Goal: Obtain resource: Download file/media

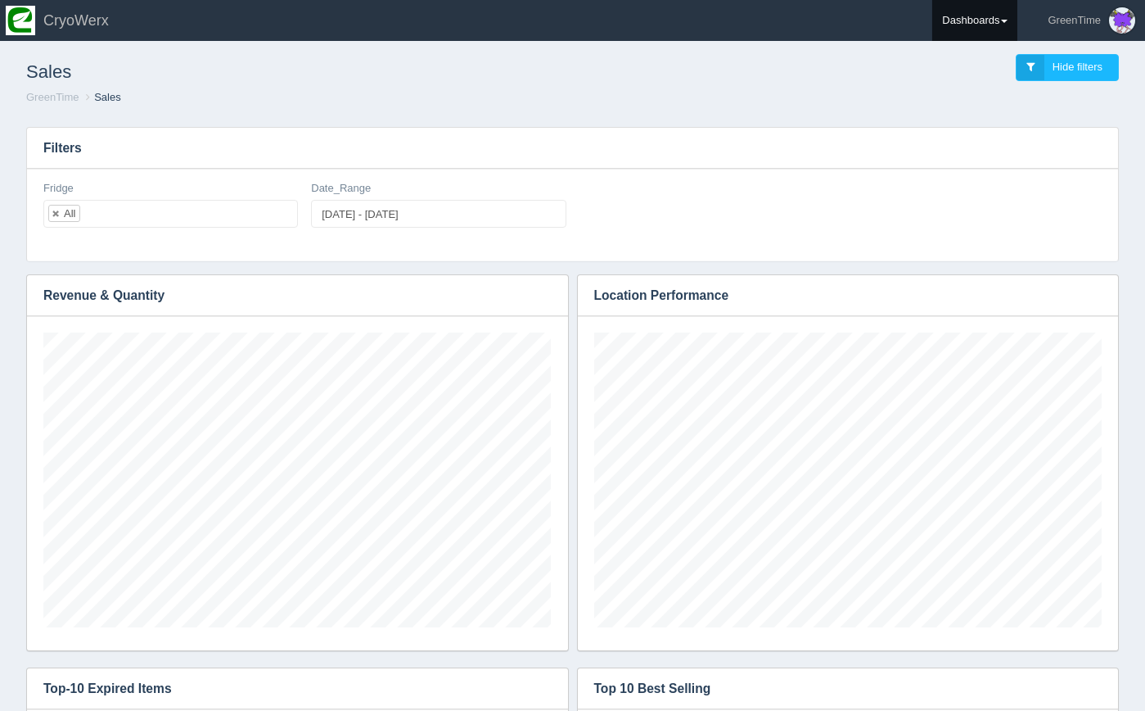
click at [967, 29] on link "Dashboards" at bounding box center [974, 20] width 85 height 41
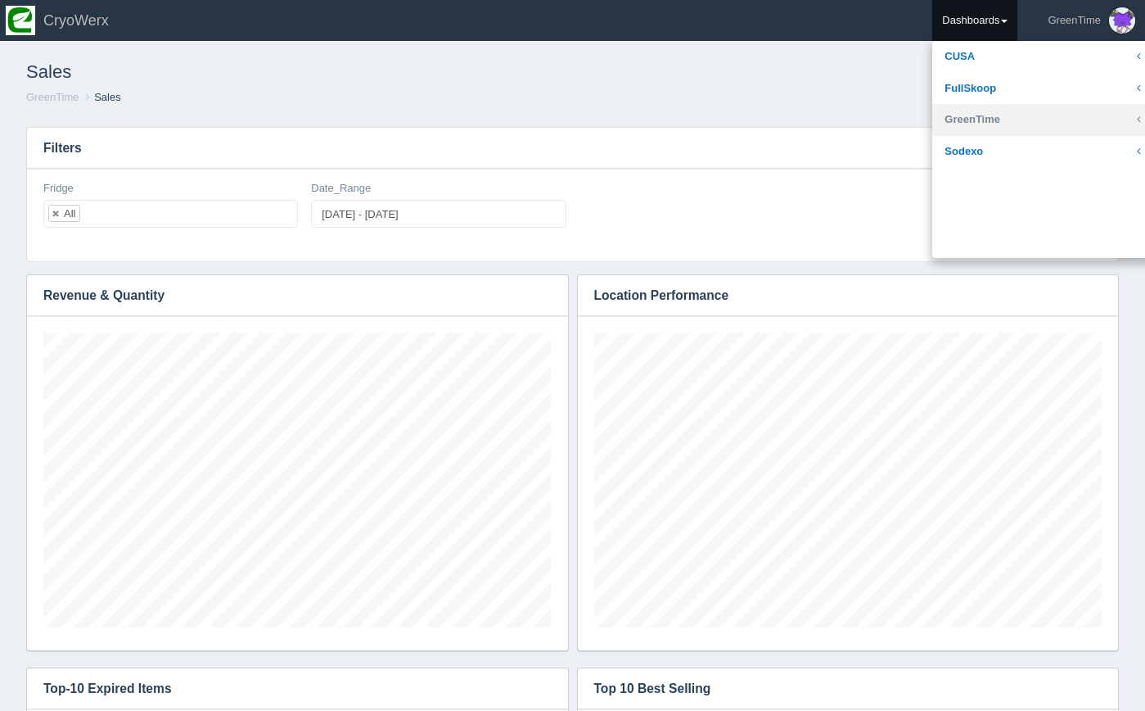
click at [968, 115] on link "GreenTime" at bounding box center [1042, 120] width 221 height 32
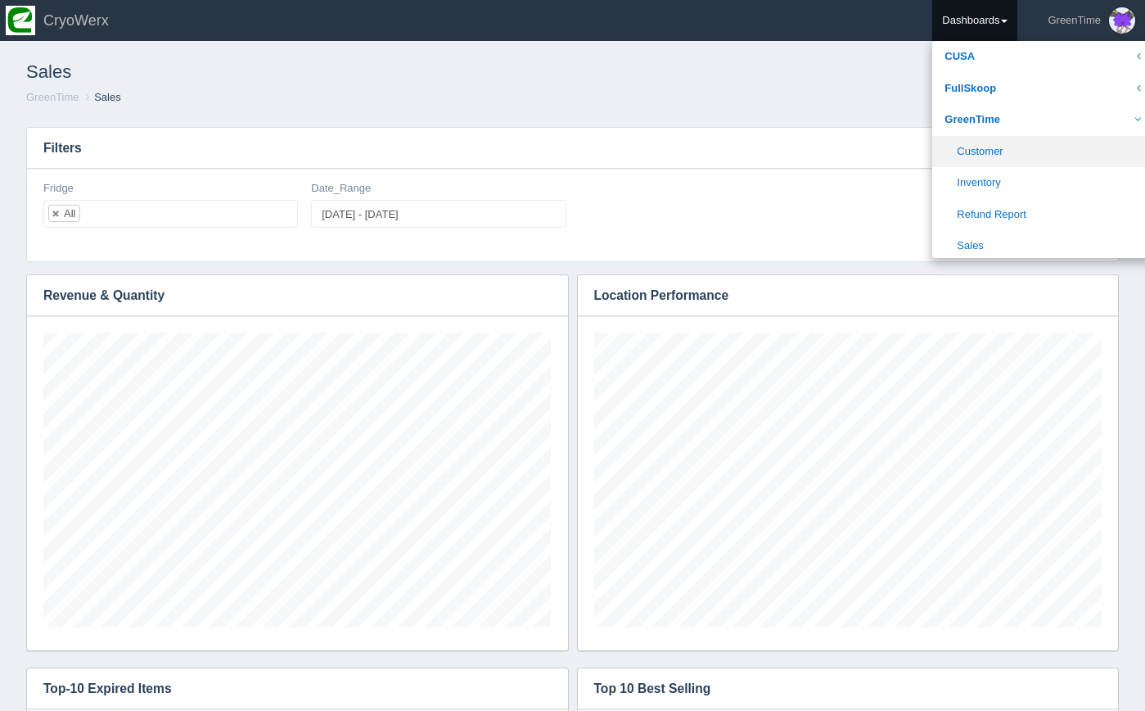
click at [976, 147] on link "Customer" at bounding box center [1042, 152] width 221 height 32
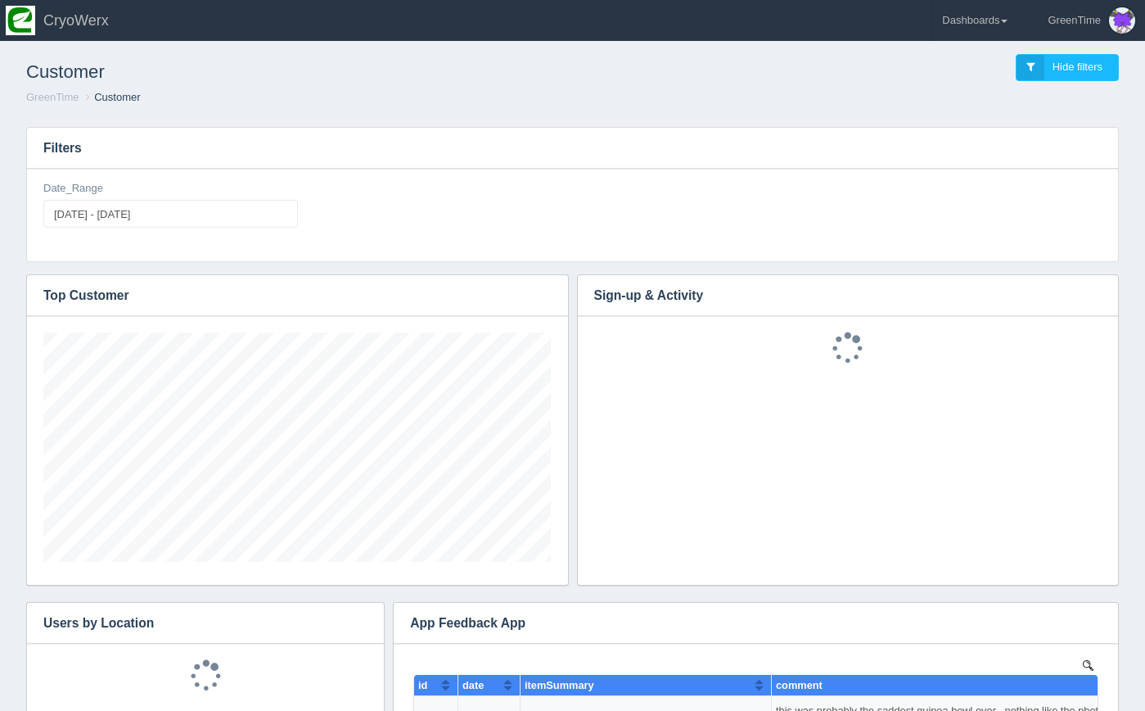
scroll to position [229, 508]
type input "[DATE]"
click at [221, 225] on input "[DATE] - [DATE]" at bounding box center [170, 214] width 255 height 28
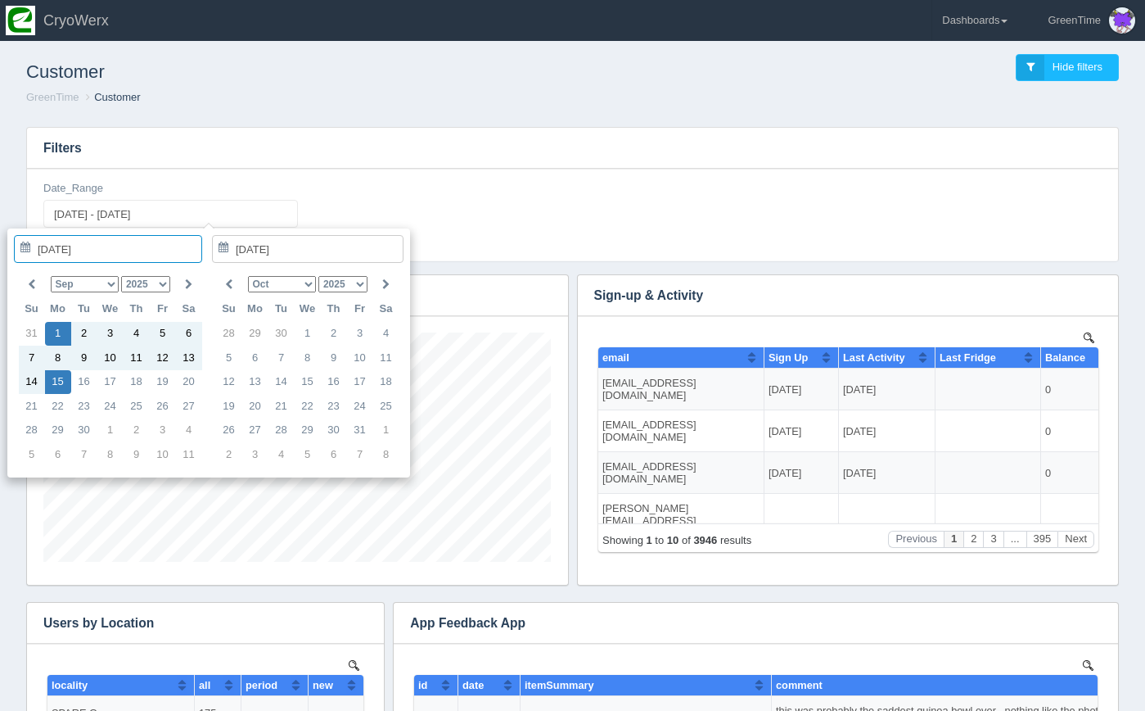
click at [103, 291] on select "Jan Feb Mar Apr May Jun [DATE] Aug Sep Oct Nov Dec" at bounding box center [85, 284] width 68 height 16
type input "[DATE]"
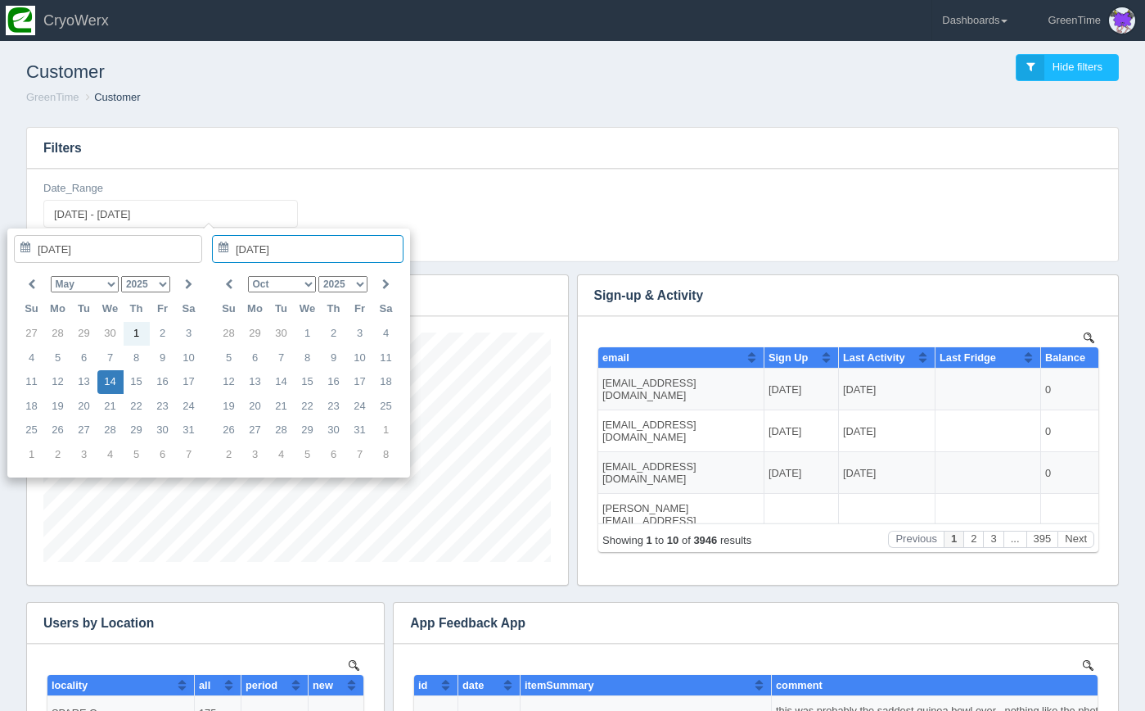
click at [281, 282] on select "Jan Feb Mar Apr May Jun Jul Aug Sep Oct Nov Dec" at bounding box center [282, 284] width 68 height 16
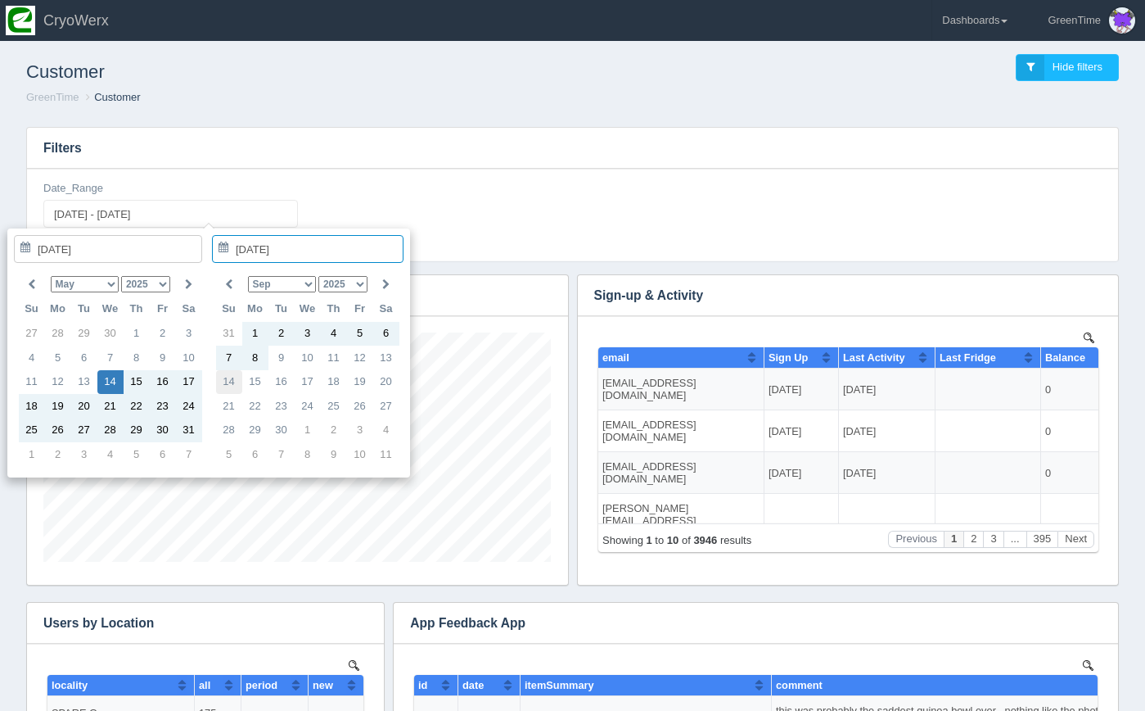
type input "[DATE]"
type input "2025-05-14 - 2025-09-14"
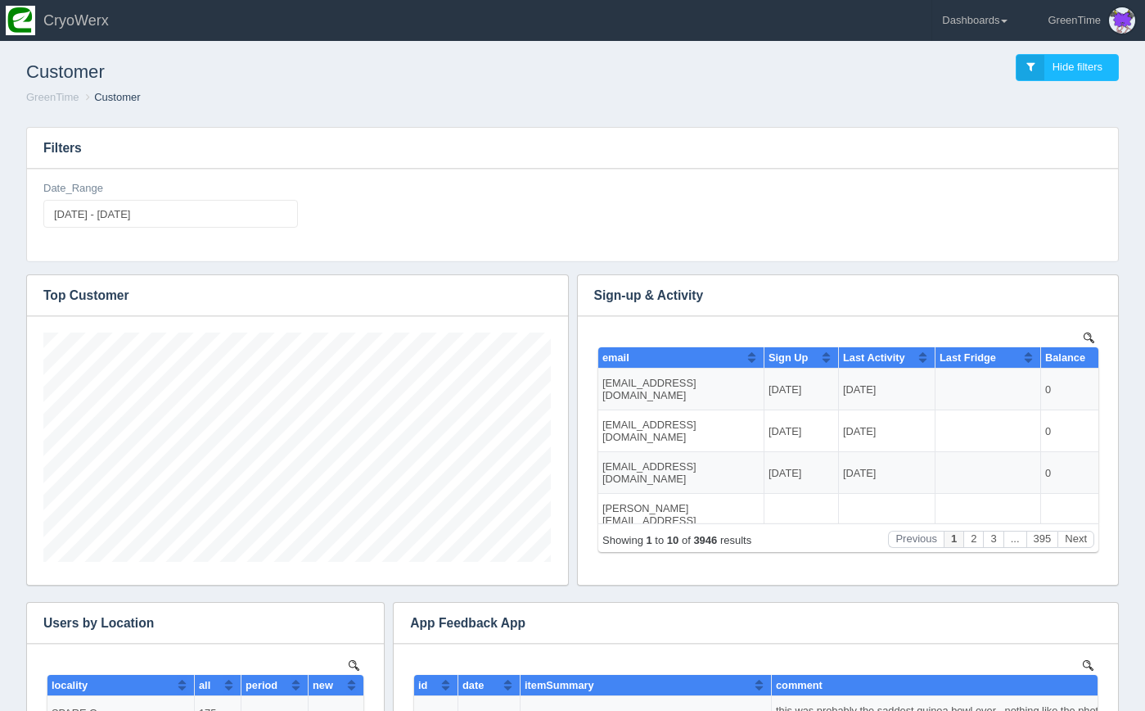
scroll to position [229, 508]
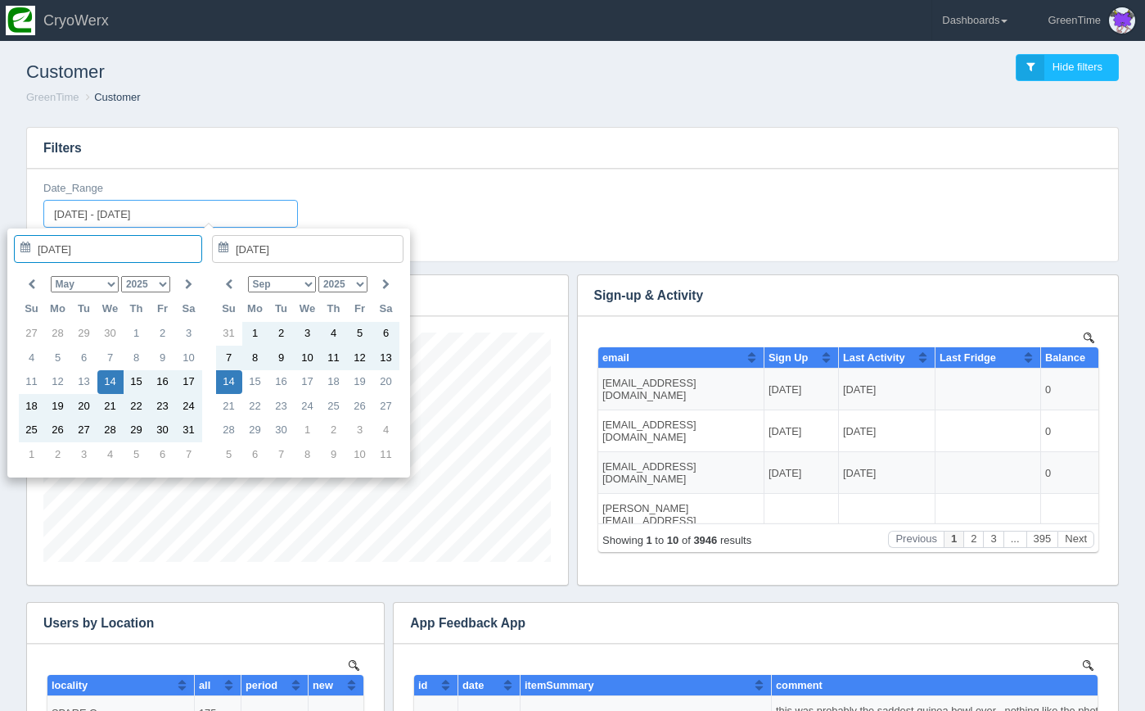
drag, startPoint x: 229, startPoint y: 216, endPoint x: 50, endPoint y: 214, distance: 179.3
click at [50, 214] on input "2025-05-14 - 2025-09-14" at bounding box center [170, 214] width 255 height 28
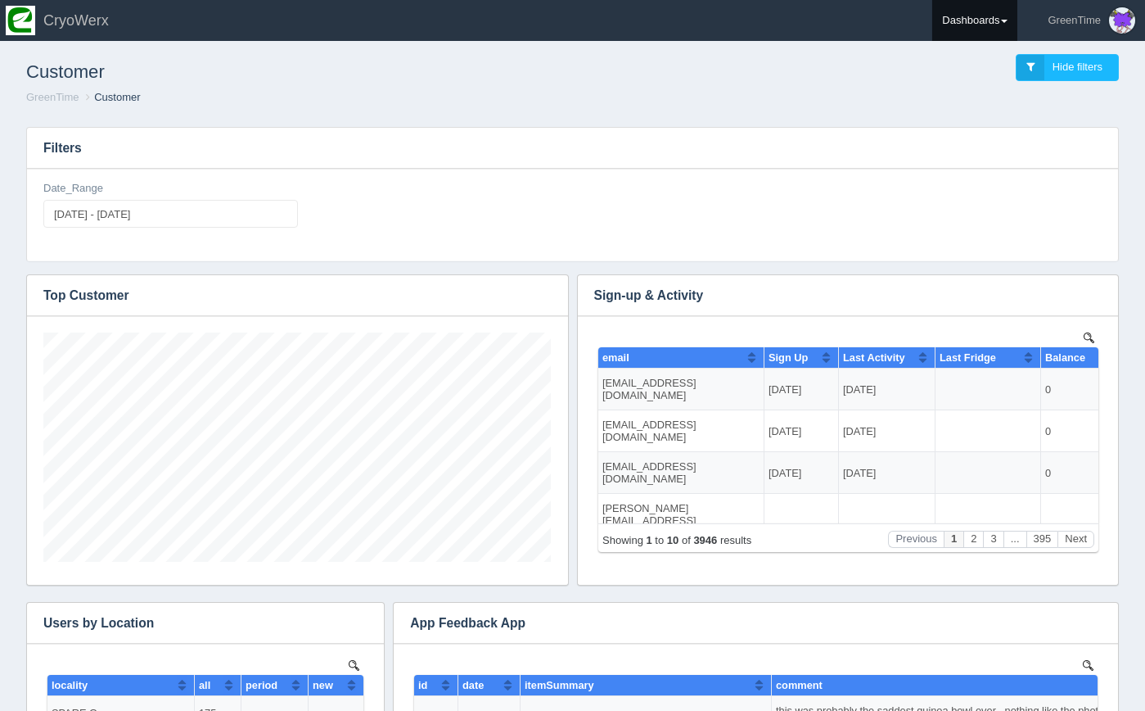
click at [941, 25] on link "Dashboards" at bounding box center [974, 20] width 85 height 41
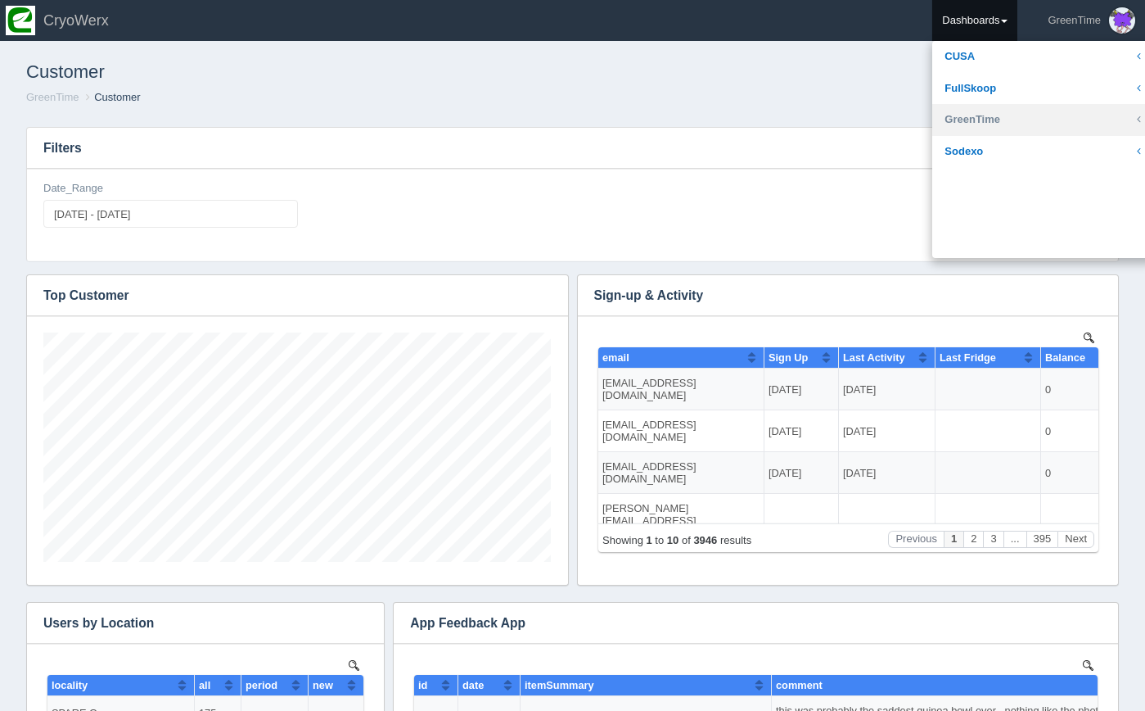
click at [974, 115] on link "GreenTime" at bounding box center [1042, 120] width 221 height 32
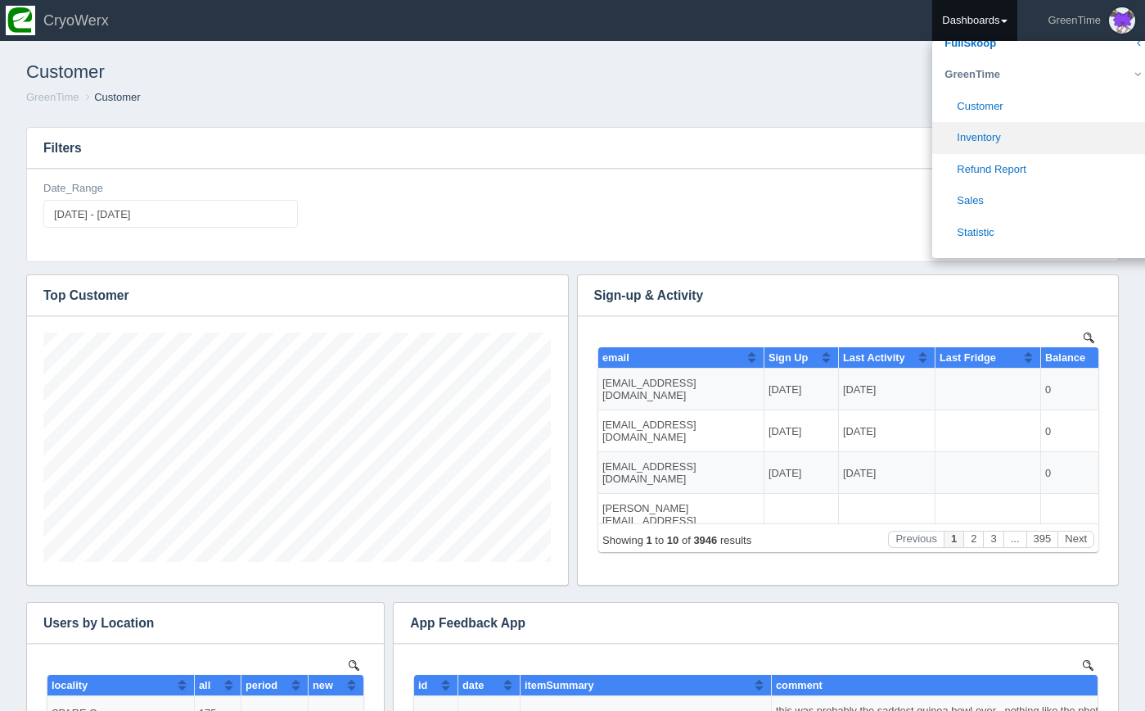
scroll to position [40, 0]
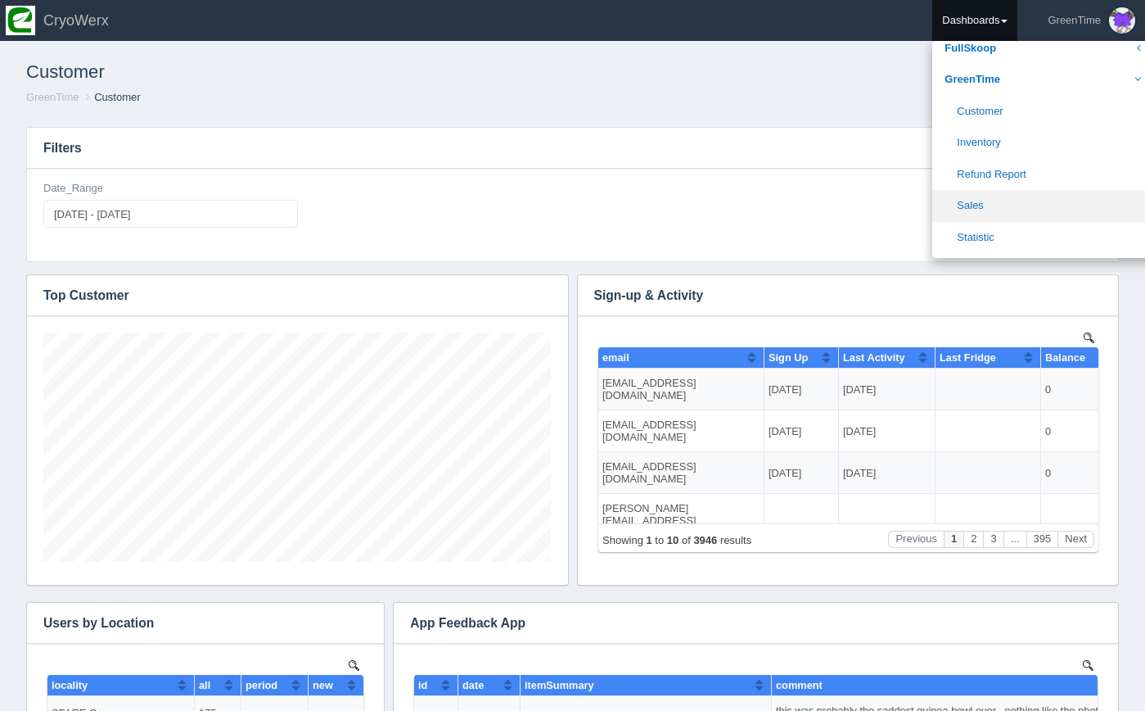
click at [982, 200] on link "Sales" at bounding box center [1042, 206] width 221 height 32
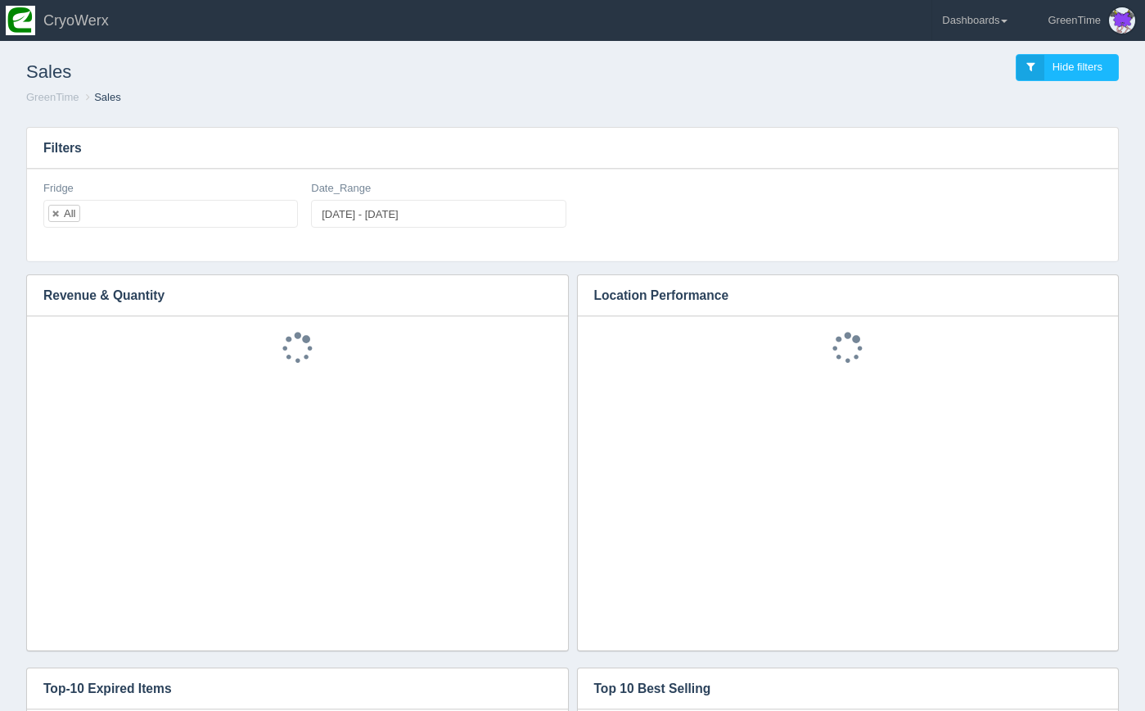
click at [165, 215] on ul "All" at bounding box center [170, 214] width 255 height 28
click at [59, 211] on link at bounding box center [57, 213] width 10 height 11
select select
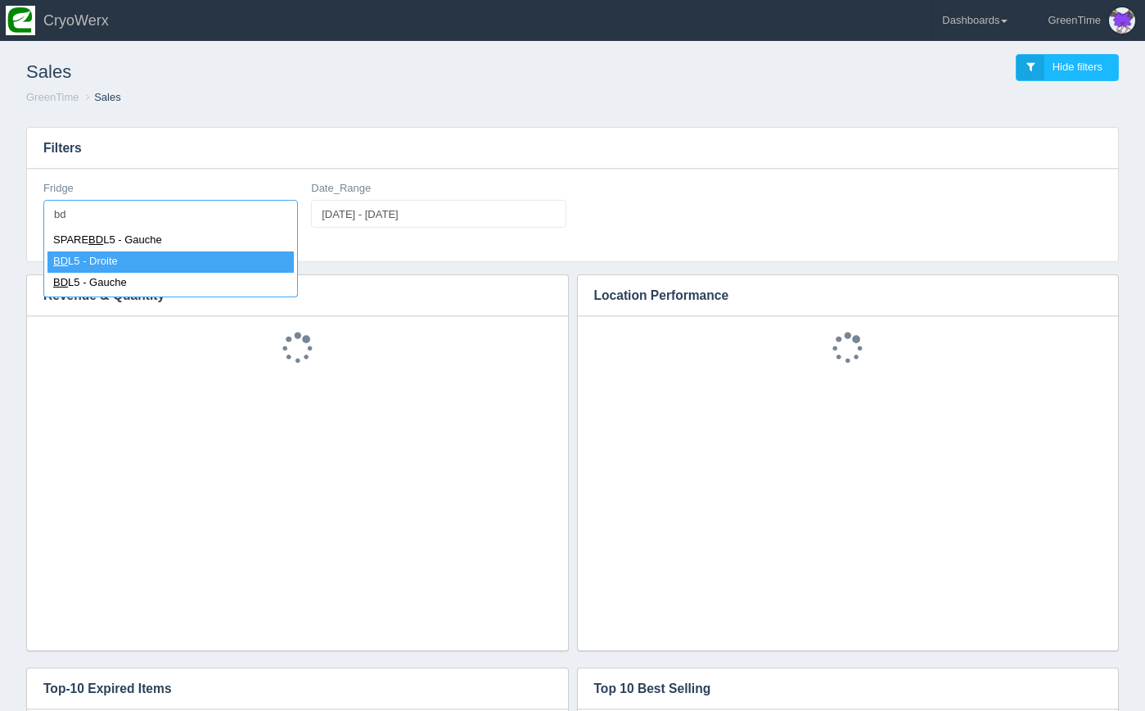
type input "bd"
select select "BDL5 - Droite"
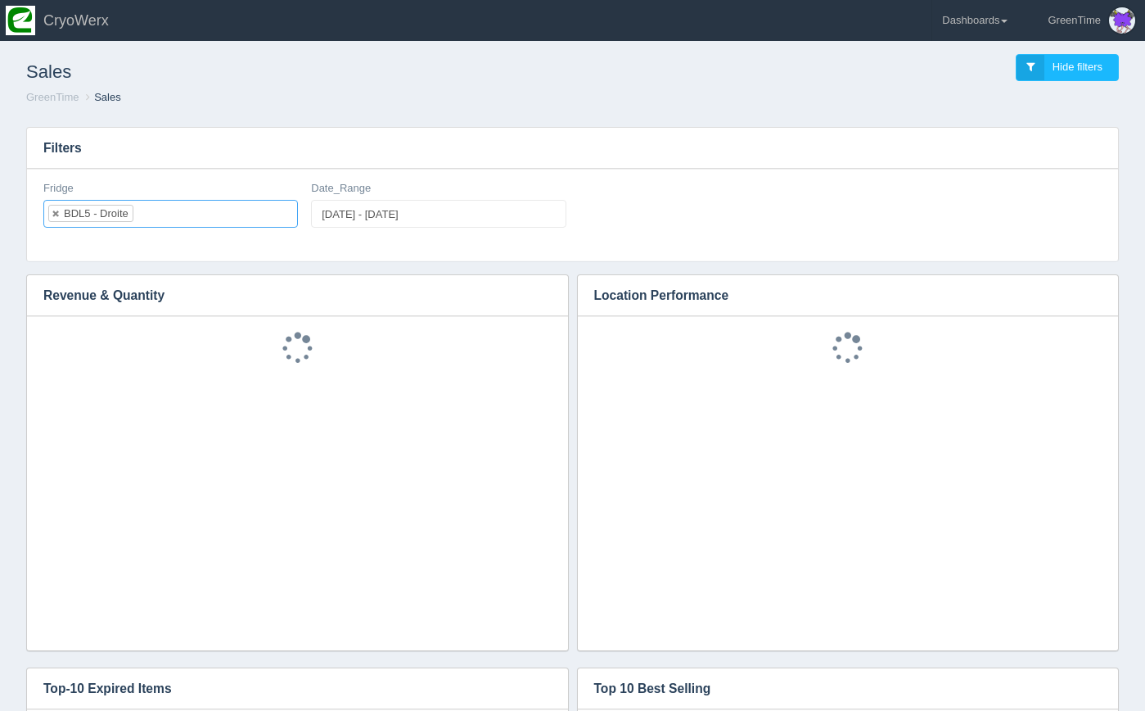
type input "d"
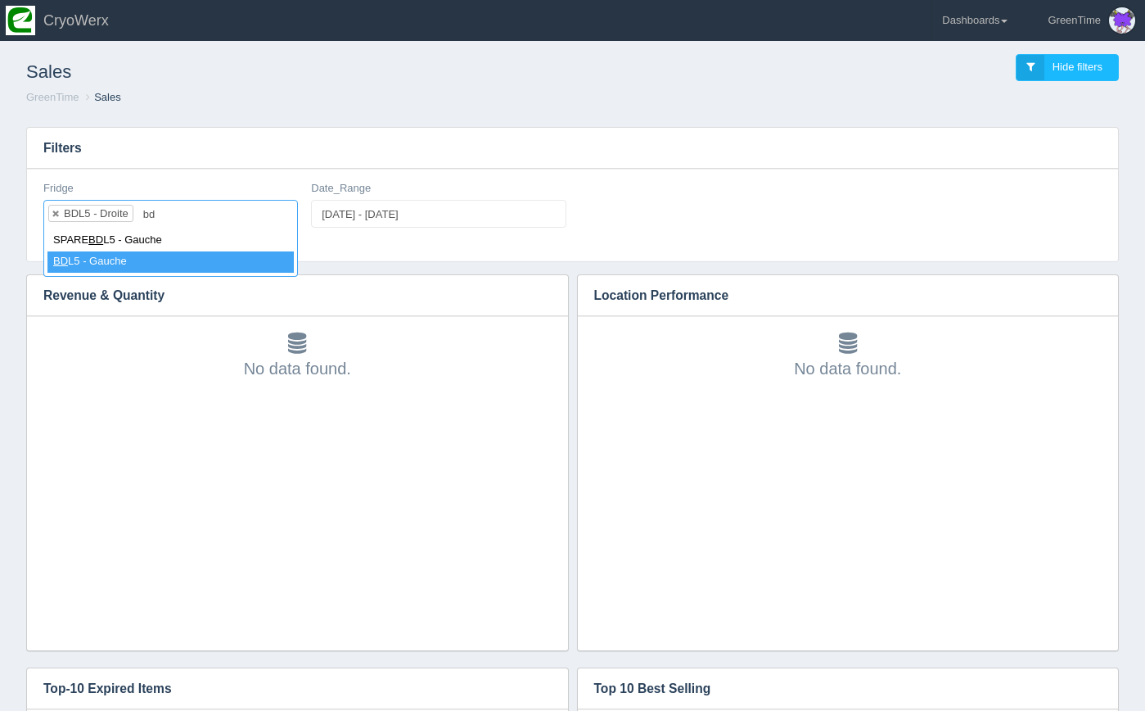
type input "bd"
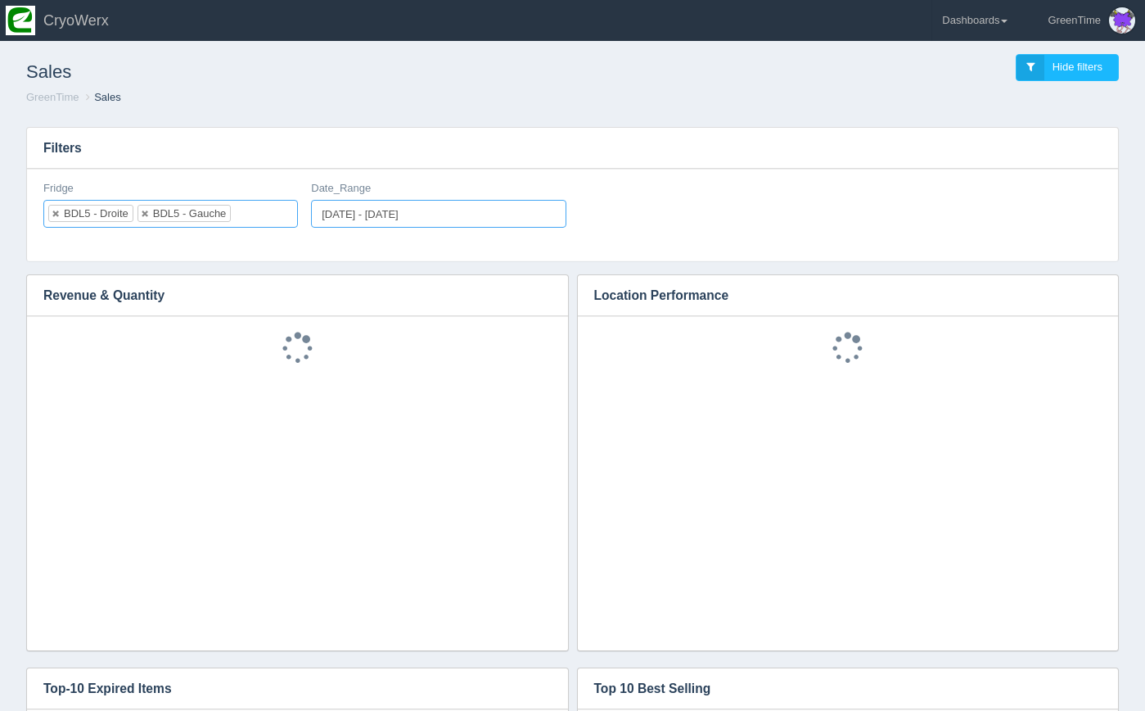
type input "2025-09-15"
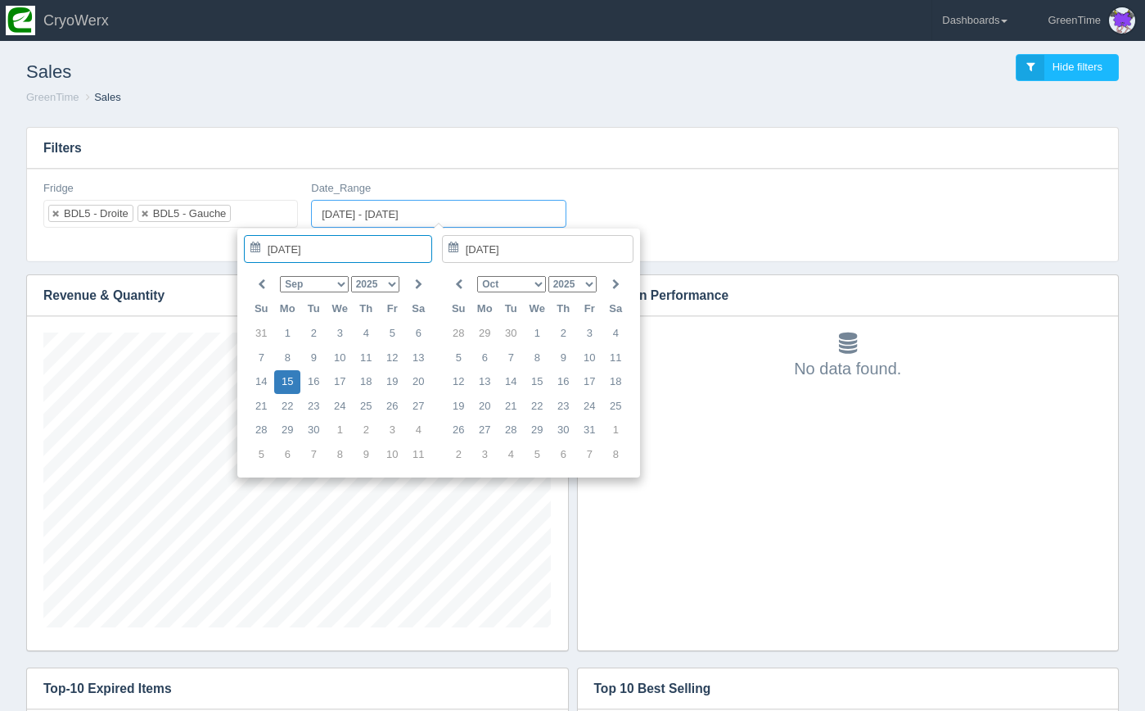
click at [441, 211] on input "[DATE] - [DATE]" at bounding box center [438, 214] width 255 height 28
click at [333, 284] on select "Jan Feb Mar Apr May Jun Jul Aug Sep Oct Nov Dec" at bounding box center [314, 284] width 68 height 16
type input "2025-05-14"
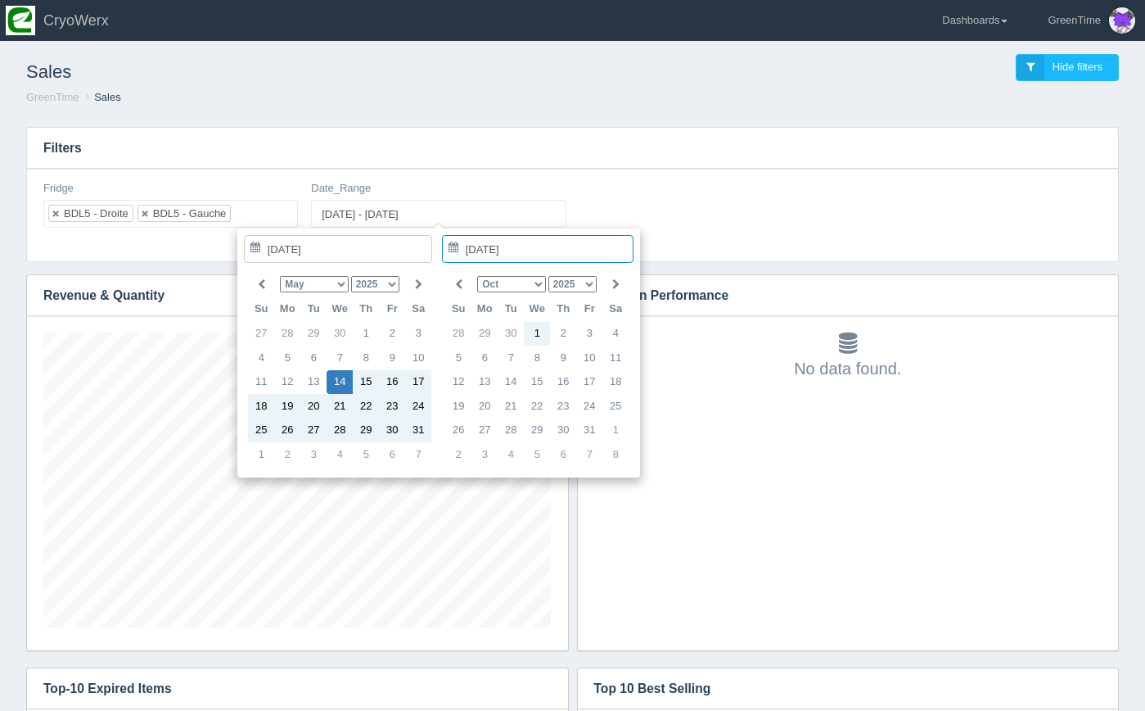
click at [539, 282] on select "Jan Feb Mar Apr May Jun Jul Aug Sep Oct Nov Dec" at bounding box center [511, 284] width 68 height 16
type input "2025-09-15"
type input "2025-05-14 - 2025-09-15"
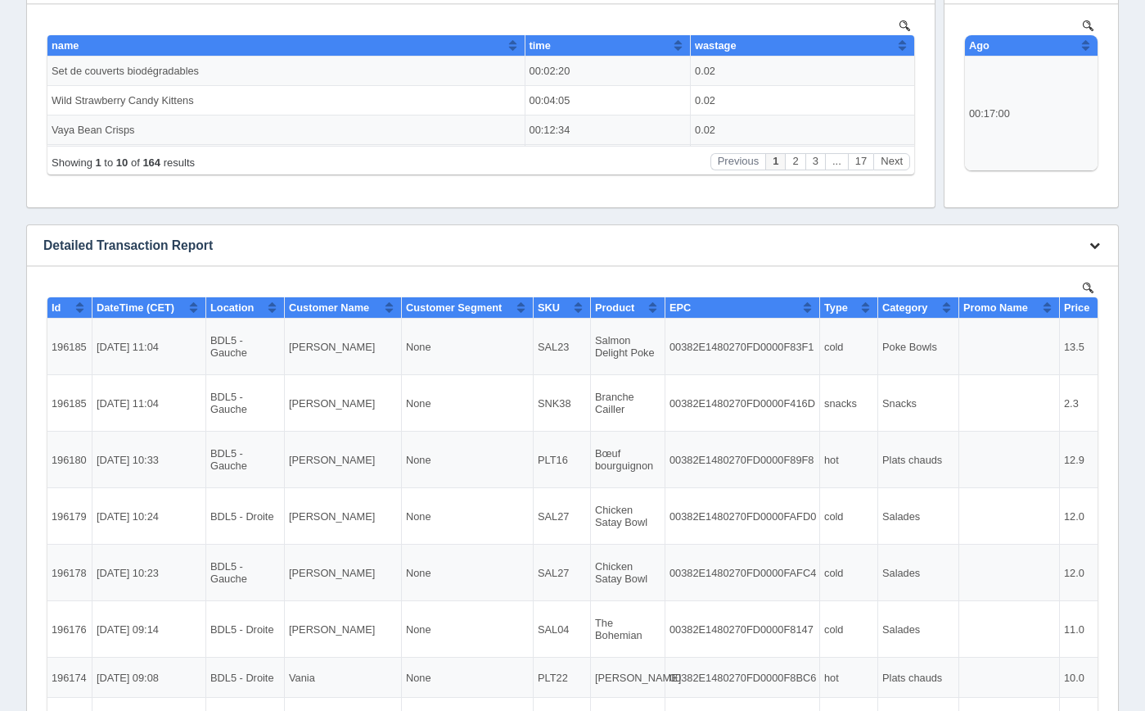
click at [1099, 241] on icon "button" at bounding box center [1095, 245] width 11 height 11
click at [1053, 269] on link "Download CSV" at bounding box center [1040, 270] width 131 height 24
